Goal: Information Seeking & Learning: Learn about a topic

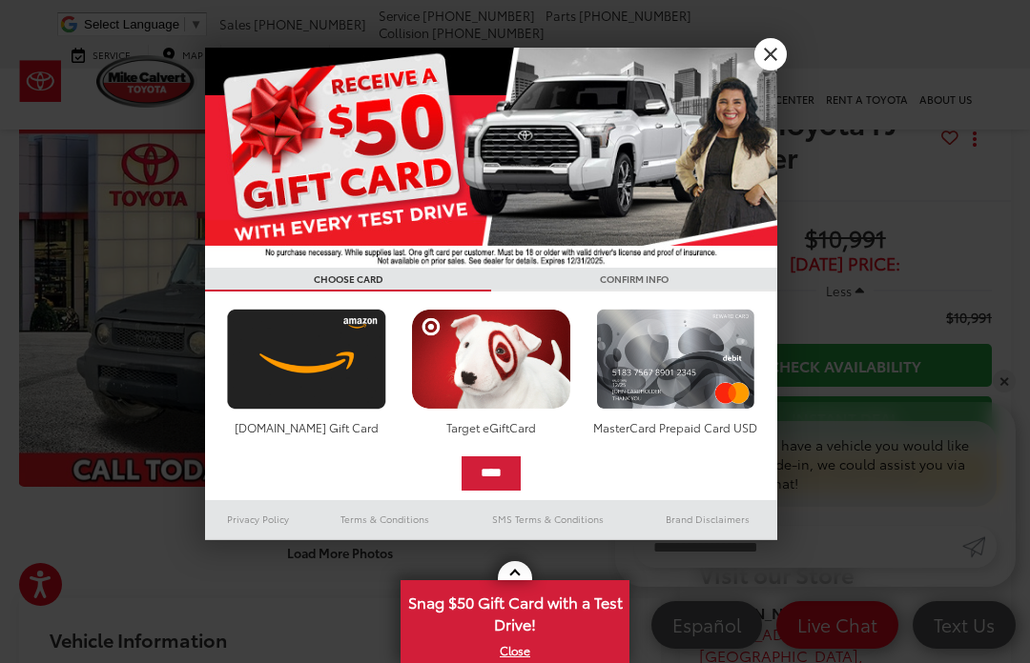
click at [779, 49] on link "X" at bounding box center [770, 54] width 32 height 32
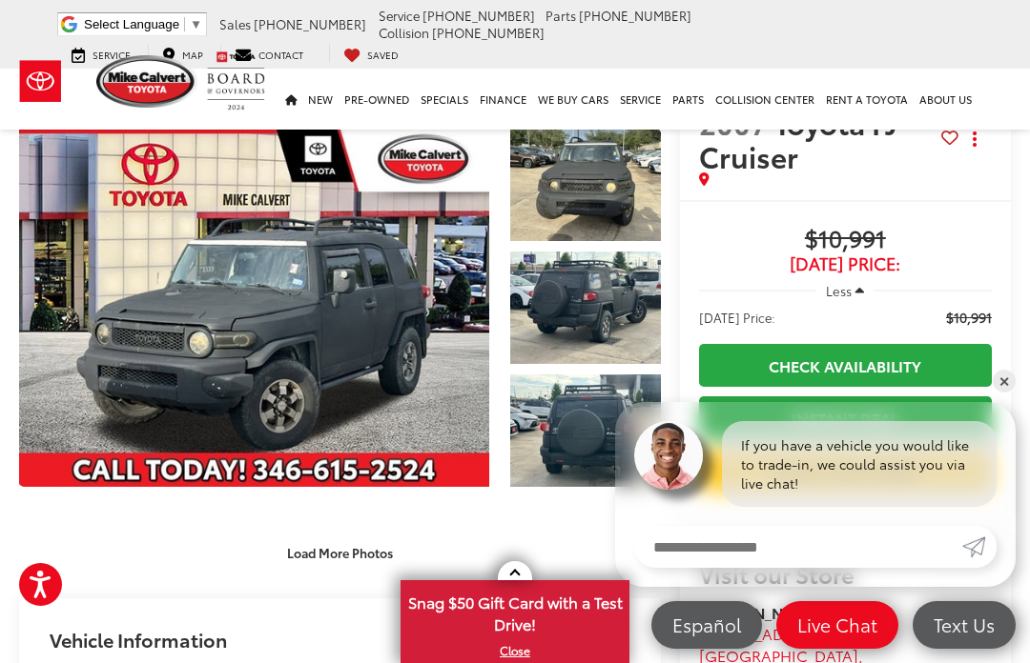
click at [489, 258] on link "Expand Photo 0" at bounding box center [254, 308] width 470 height 358
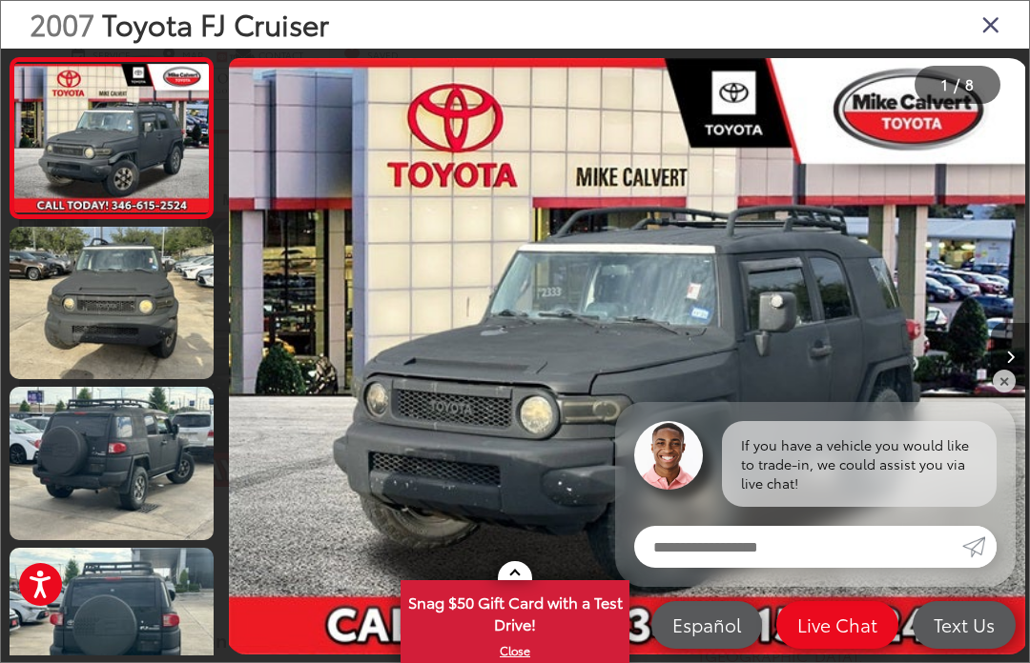
click at [701, 280] on img "2007 Toyota FJ Cruiser Base 0" at bounding box center [627, 356] width 796 height 597
click at [1021, 369] on button "Next image" at bounding box center [1009, 356] width 38 height 67
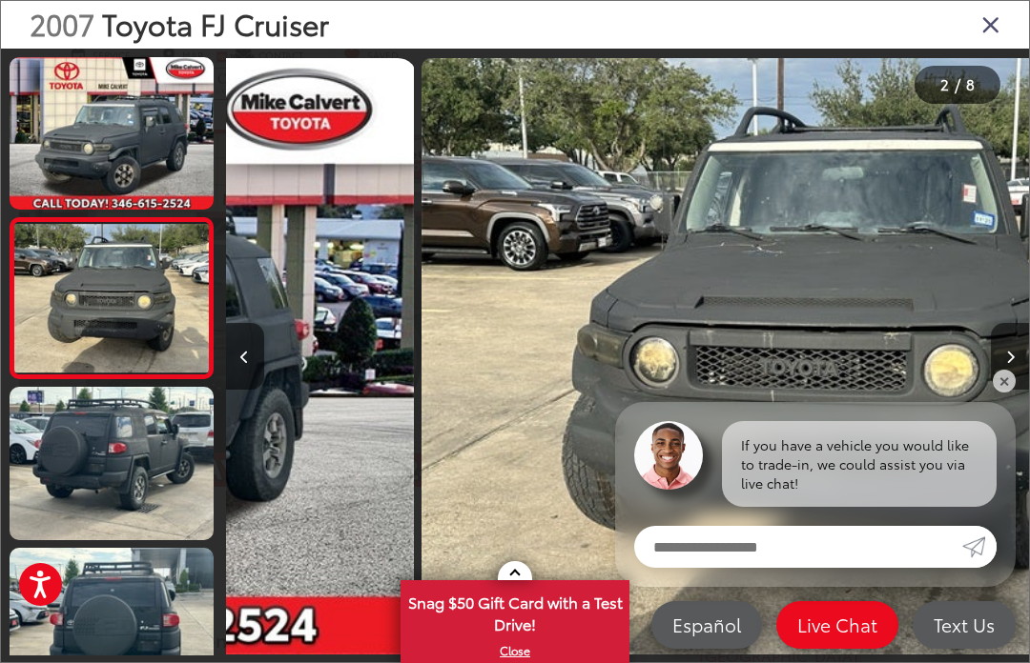
scroll to position [0, 803]
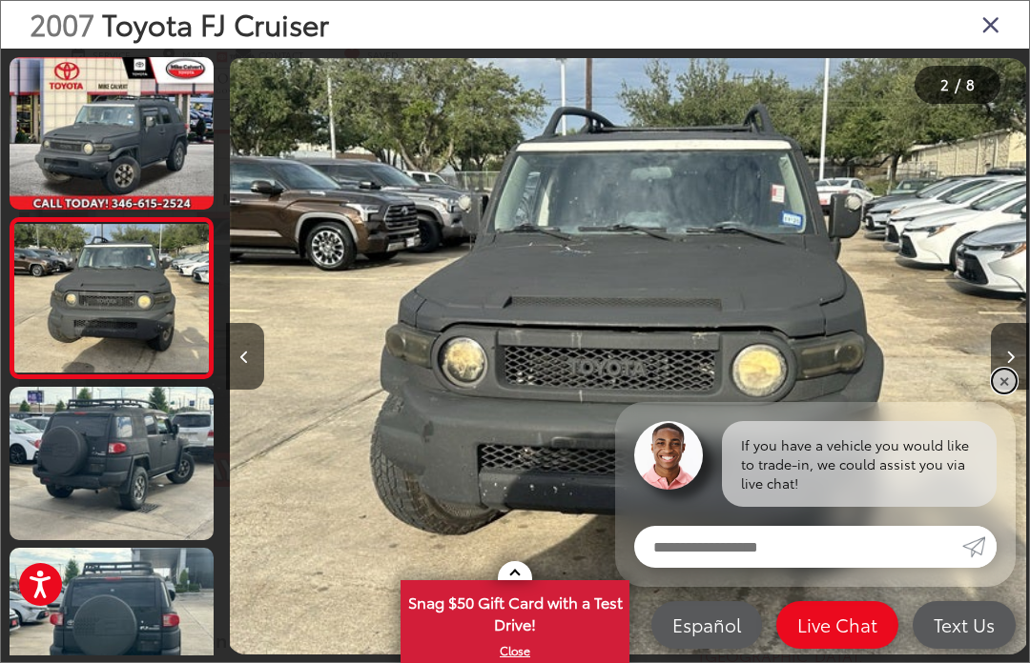
click at [1000, 388] on link "✕" at bounding box center [1003, 381] width 23 height 23
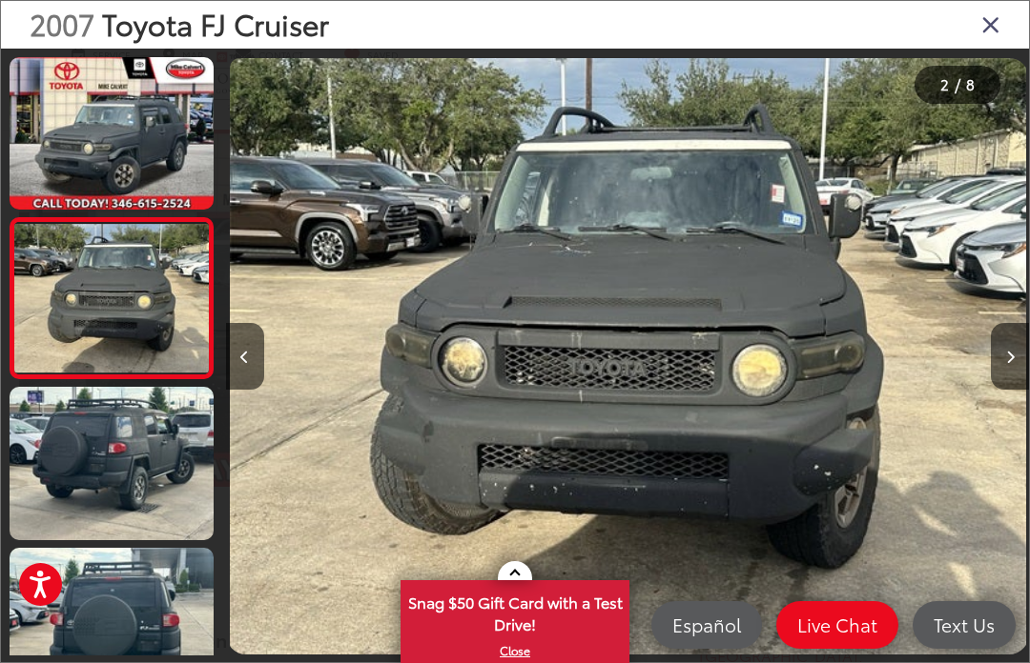
click at [1023, 355] on button "Next image" at bounding box center [1009, 356] width 38 height 67
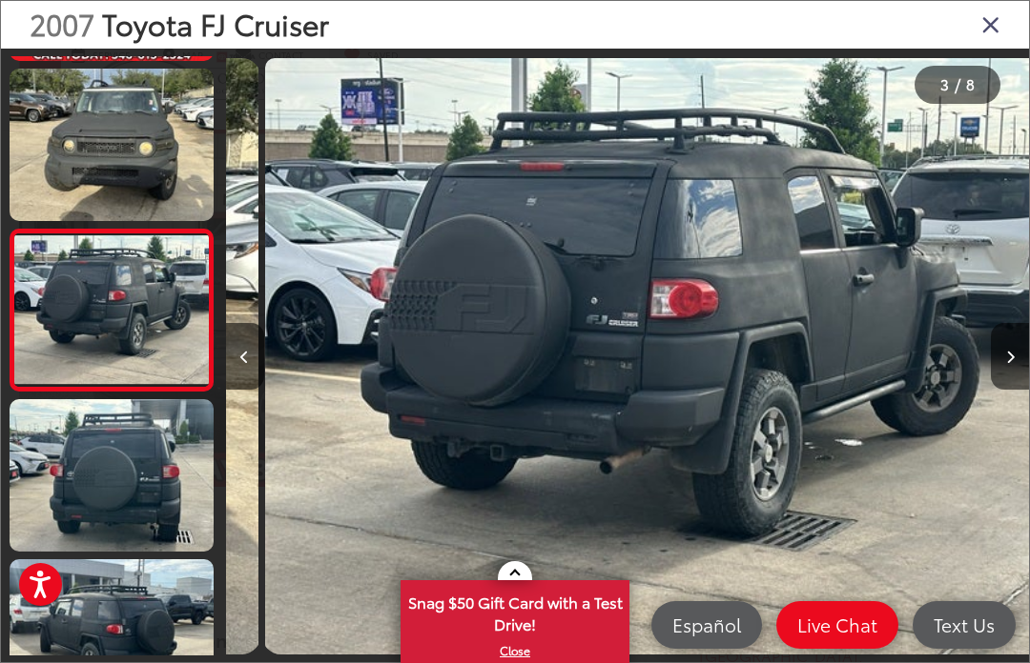
scroll to position [0, 1606]
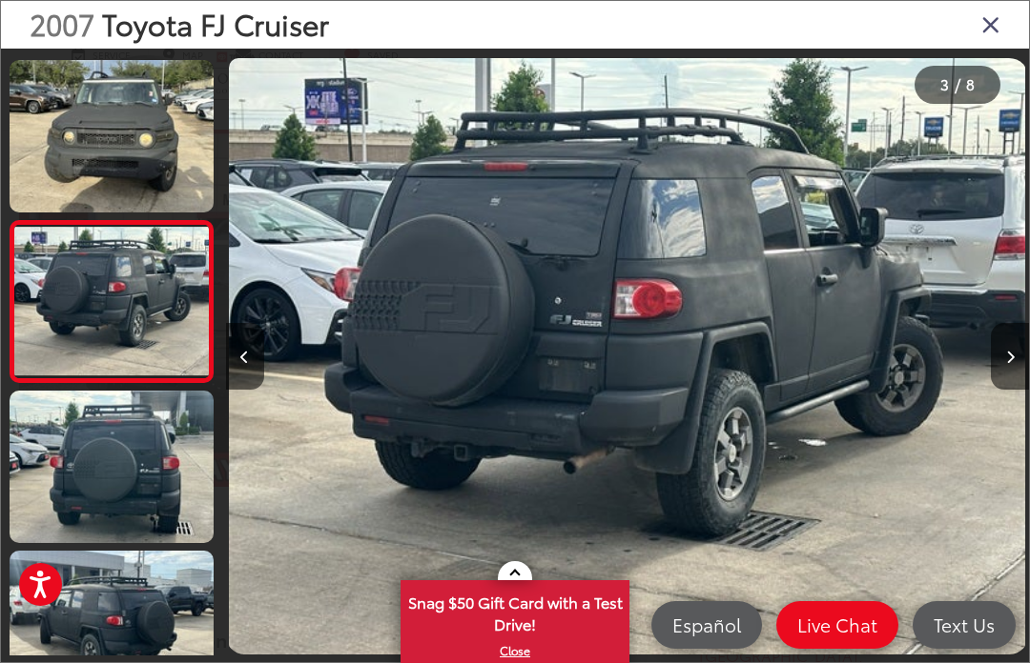
click at [1003, 351] on button "Next image" at bounding box center [1009, 356] width 38 height 67
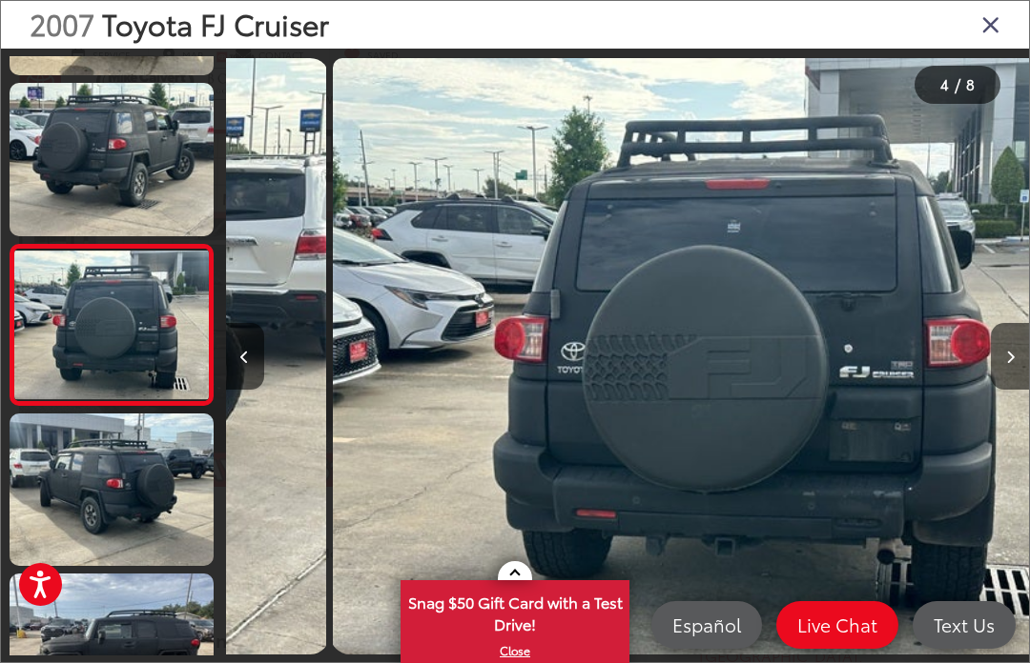
scroll to position [0, 2409]
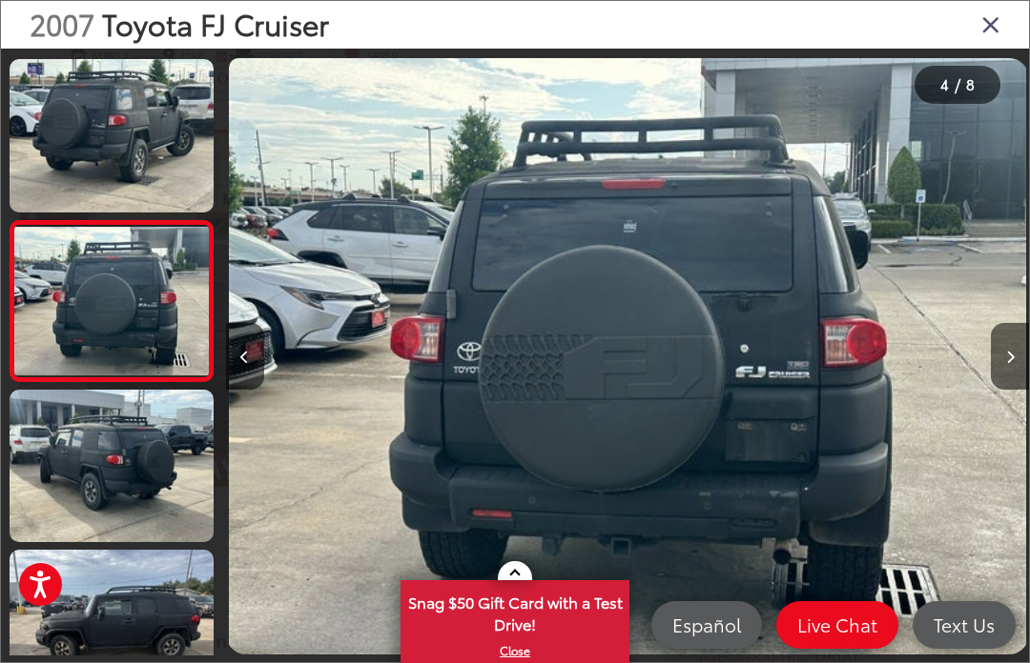
click at [1012, 353] on icon "Next image" at bounding box center [1010, 357] width 9 height 13
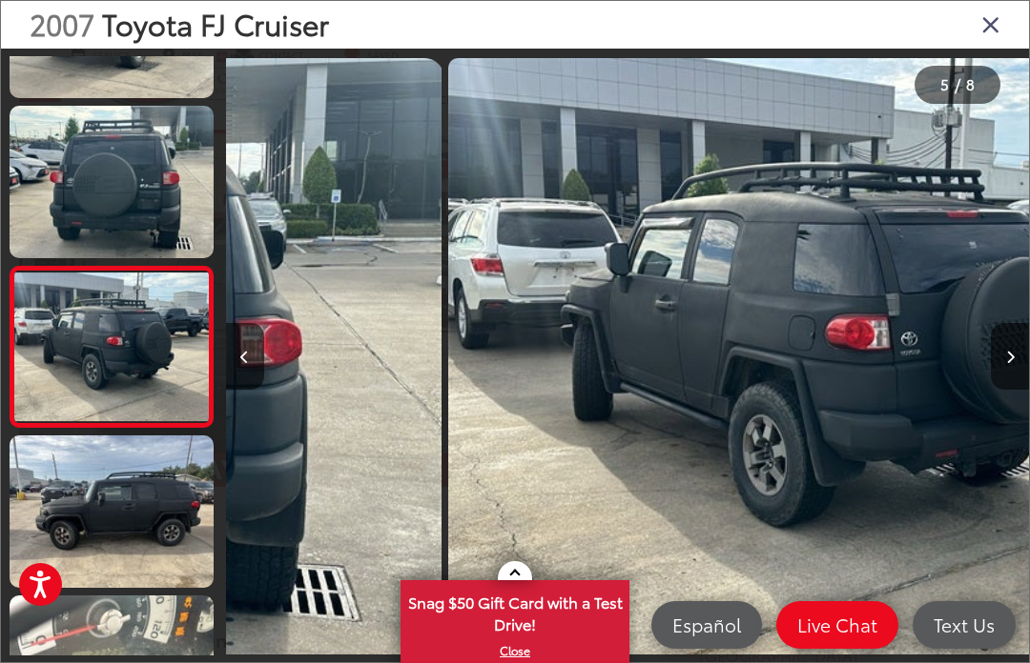
scroll to position [0, 3213]
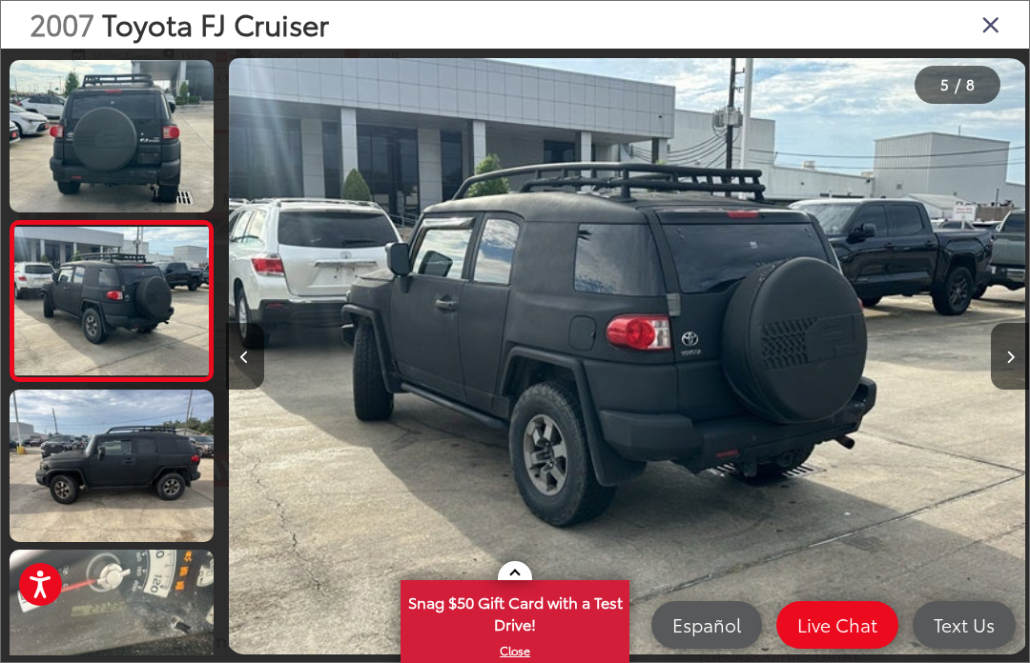
click at [1006, 356] on icon "Next image" at bounding box center [1010, 357] width 9 height 13
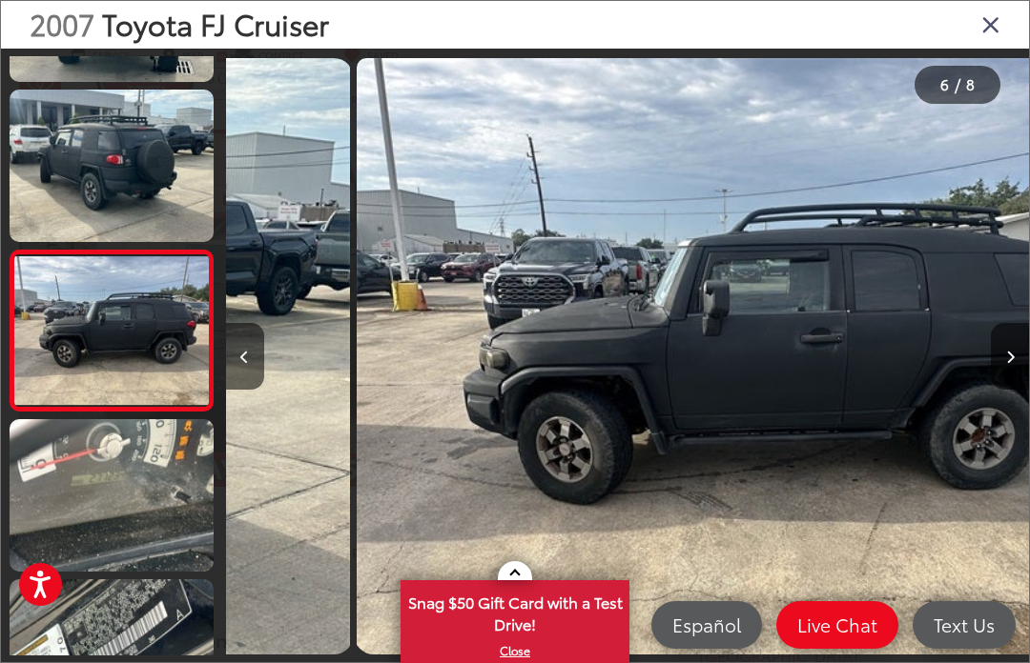
scroll to position [639, 0]
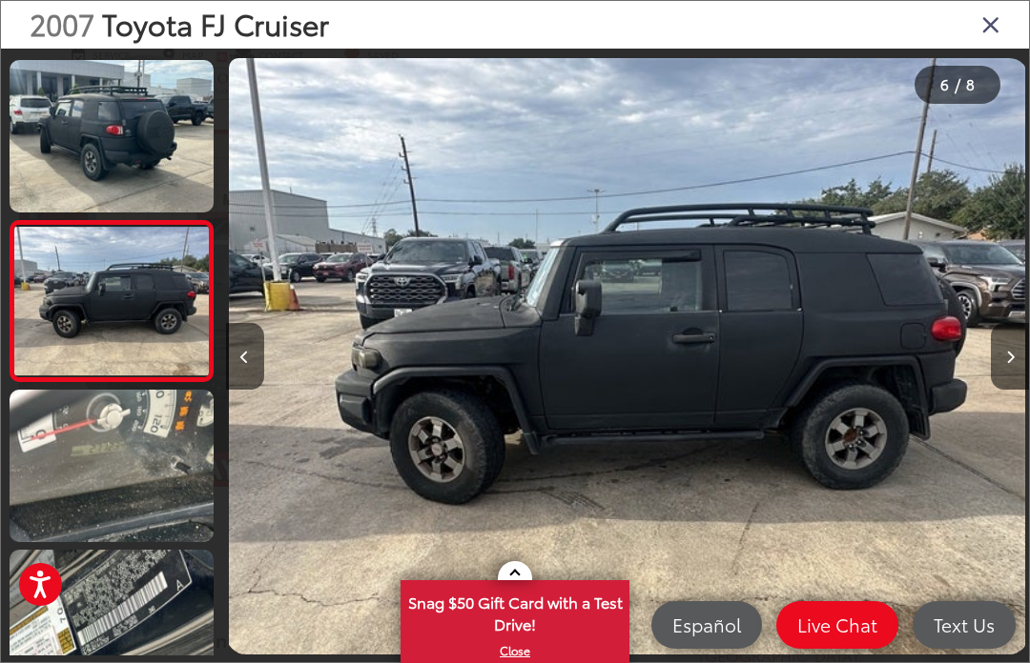
click at [1015, 345] on button "Next image" at bounding box center [1009, 356] width 38 height 67
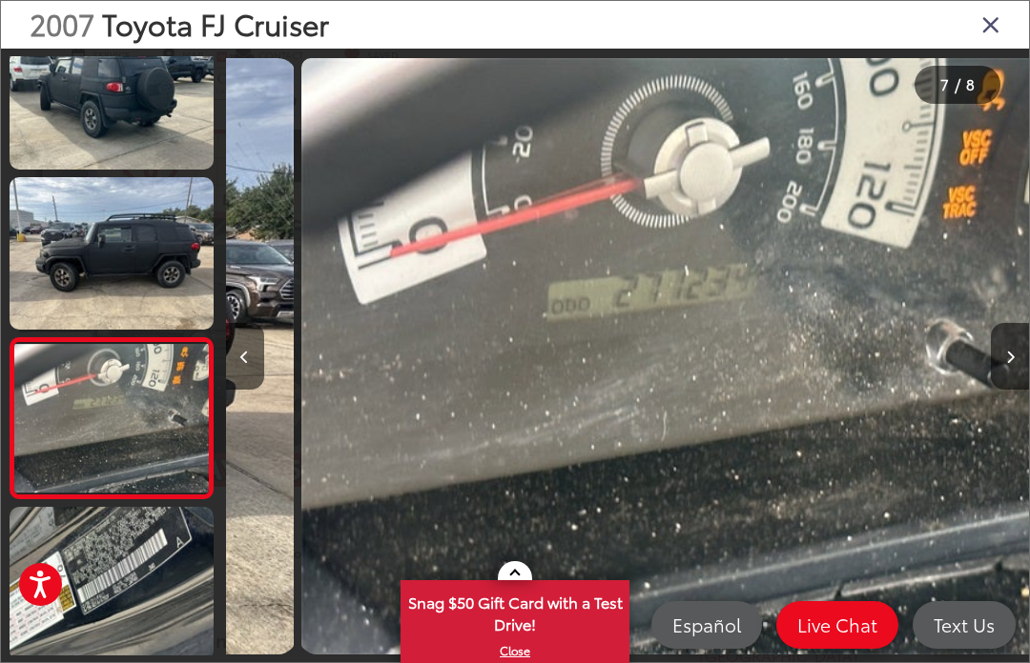
scroll to position [0, 4818]
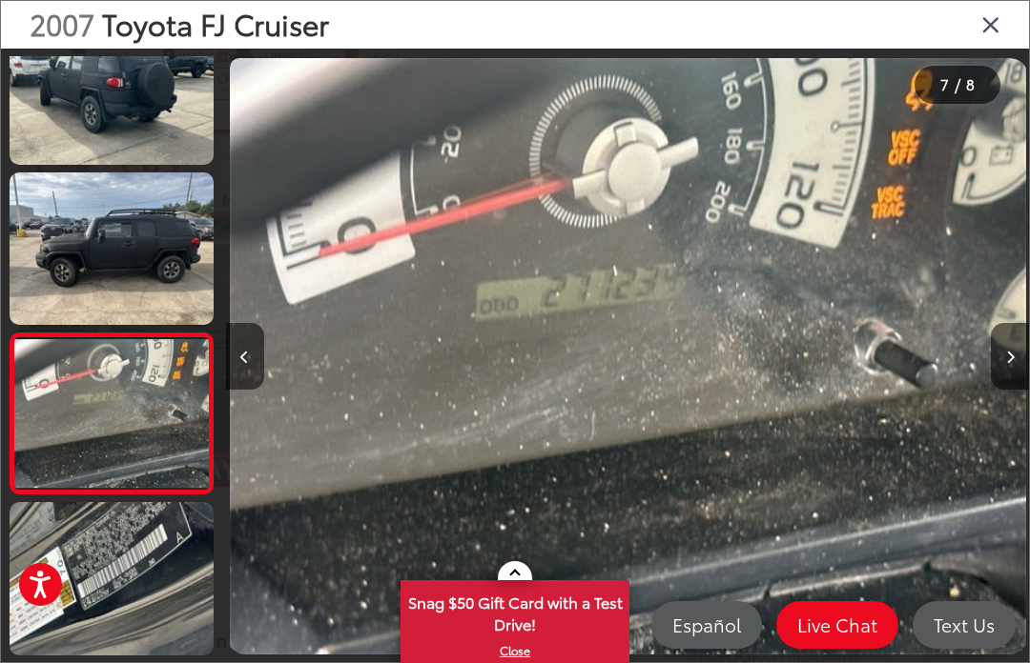
click at [1024, 343] on button "Next image" at bounding box center [1009, 356] width 38 height 67
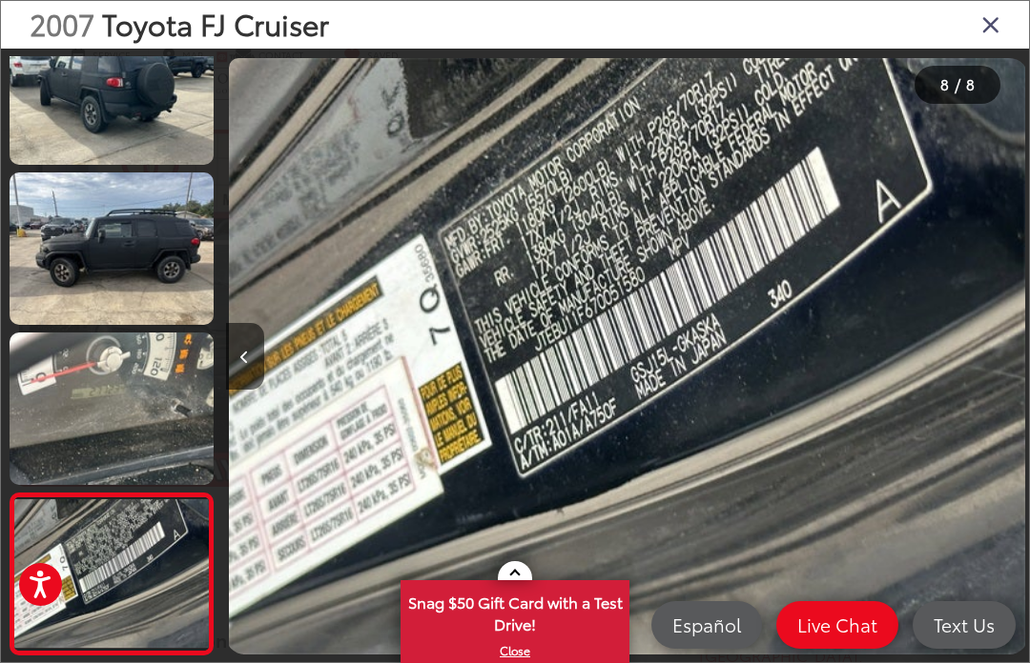
scroll to position [0, 5621]
click at [1020, 344] on div at bounding box center [927, 357] width 201 height 616
click at [1025, 346] on div at bounding box center [927, 357] width 201 height 616
